Goal: Find contact information: Find contact information

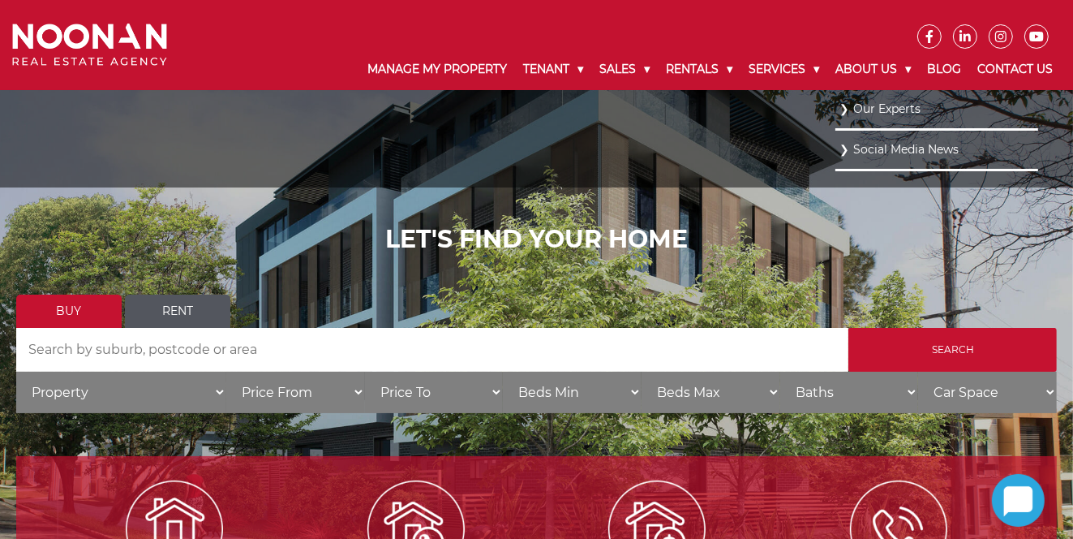
click at [859, 108] on link "Our Experts" at bounding box center [936, 109] width 195 height 22
